Goal: Transaction & Acquisition: Purchase product/service

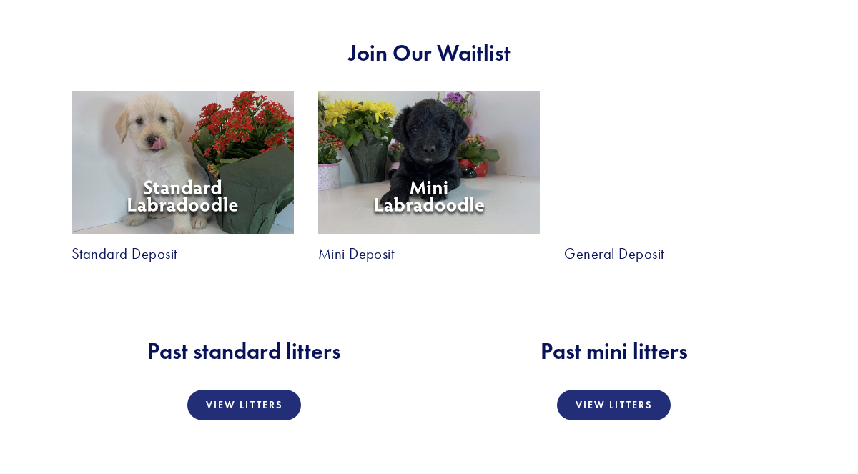
scroll to position [2466, 0]
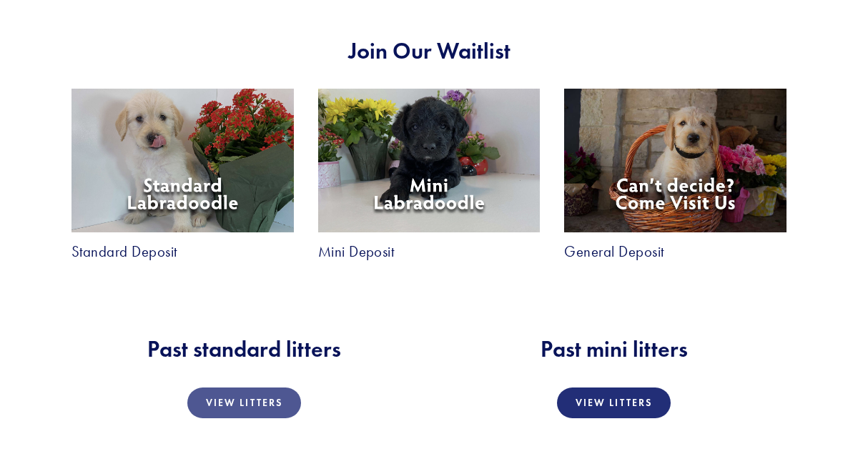
click at [209, 388] on link "View Litters" at bounding box center [244, 403] width 114 height 31
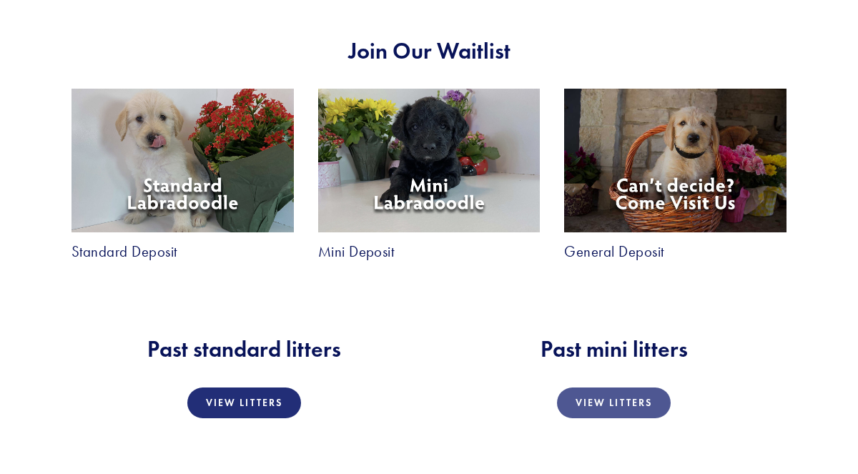
click at [609, 388] on link "View Litters" at bounding box center [614, 403] width 114 height 31
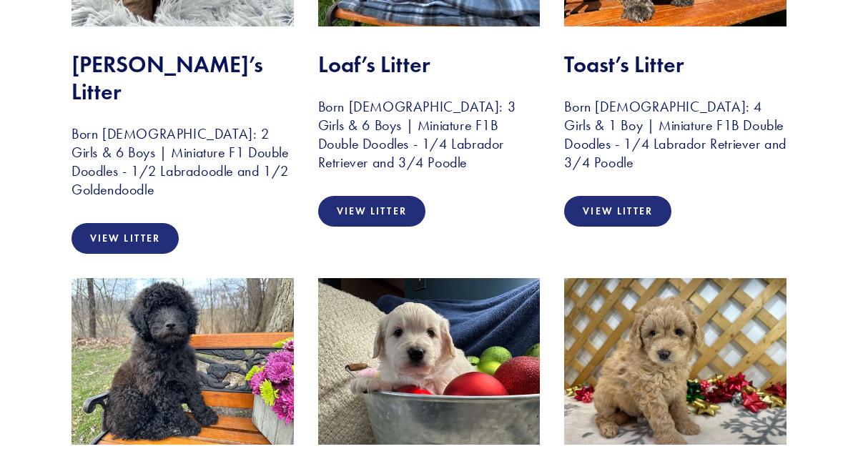
scroll to position [2166, 0]
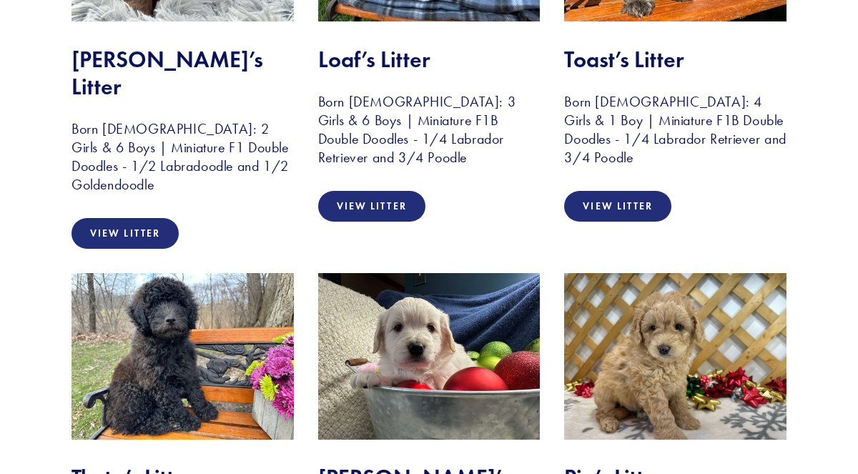
click at [245, 273] on img at bounding box center [183, 356] width 222 height 167
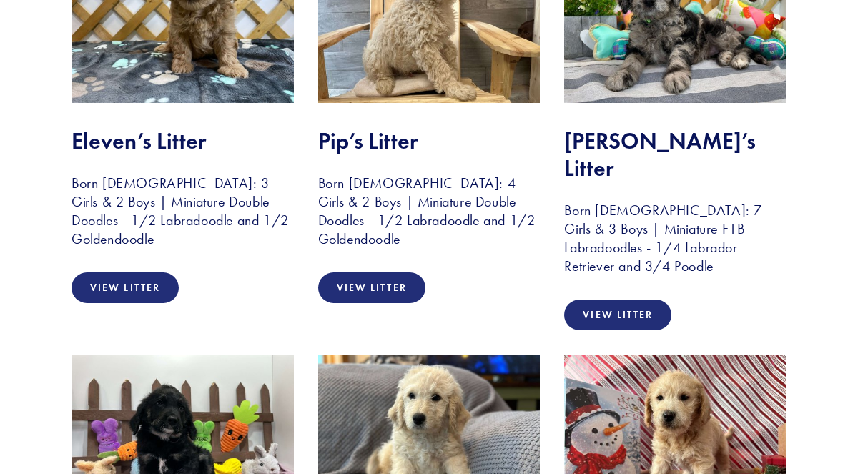
scroll to position [3342, 0]
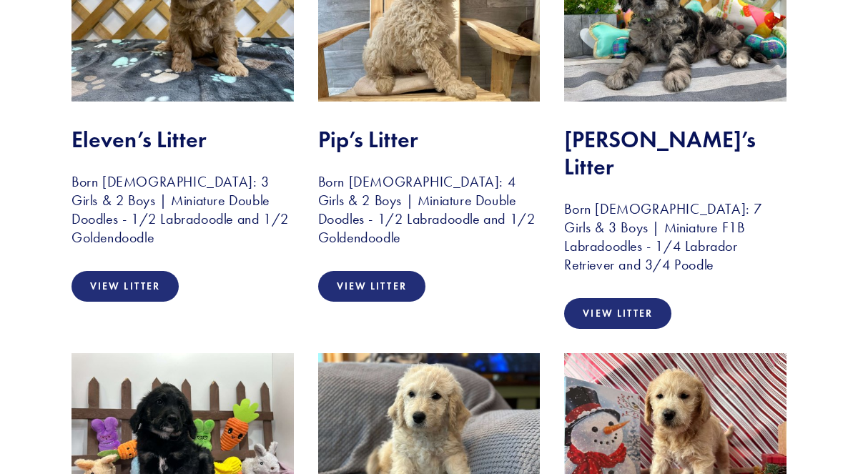
click at [199, 353] on img at bounding box center [183, 436] width 222 height 167
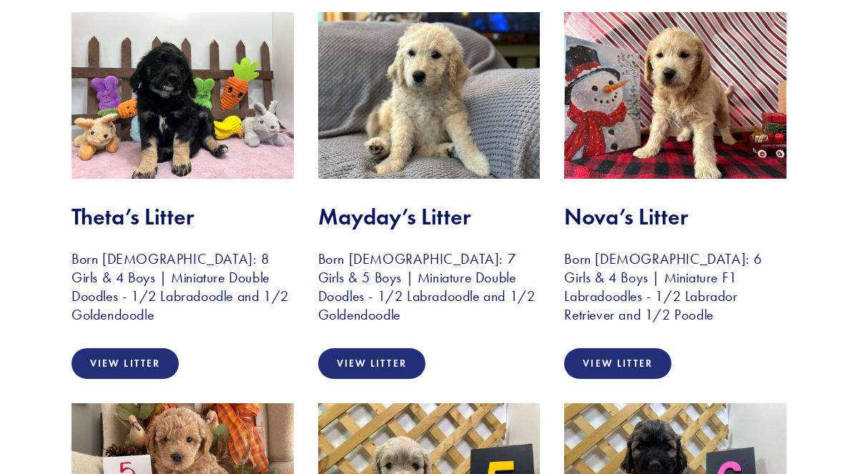
scroll to position [3687, 0]
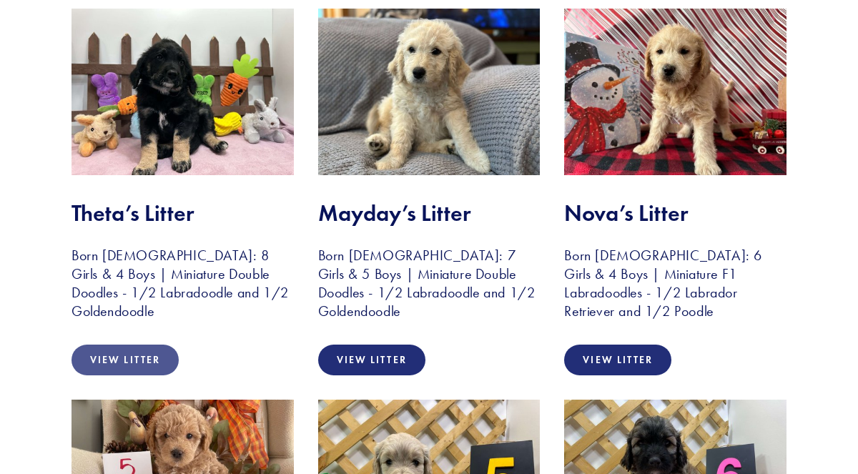
click at [135, 345] on link "View Litter" at bounding box center [125, 360] width 107 height 31
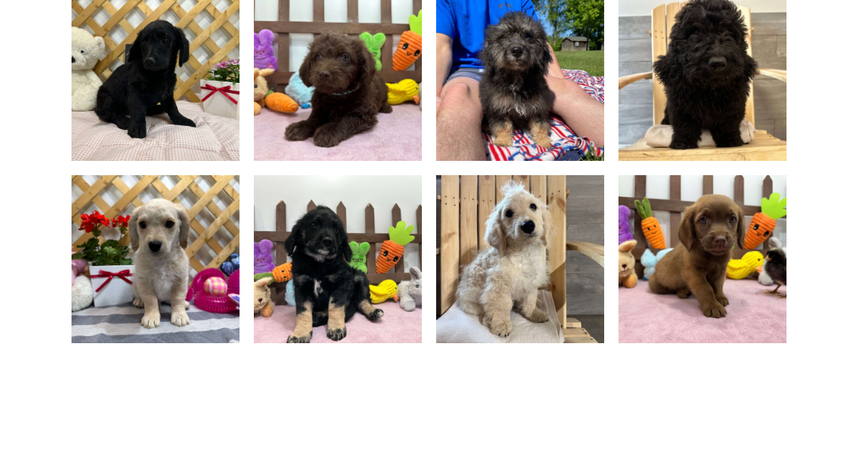
scroll to position [1143, 0]
